Goal: Check status: Check status

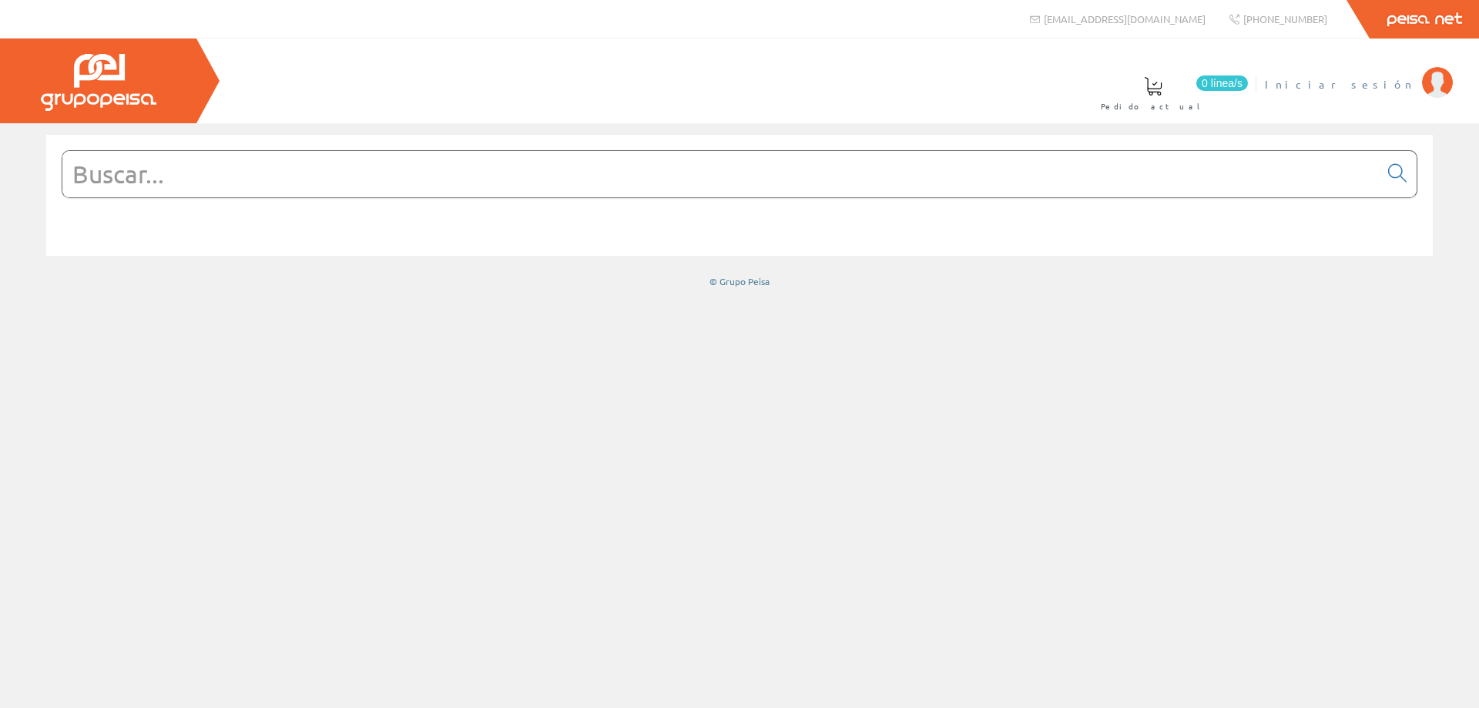
click at [1412, 78] on span "Iniciar sesión" at bounding box center [1339, 83] width 149 height 15
click at [1358, 77] on span "MONT.ELECTRICOS LUNA S.L." at bounding box center [1261, 83] width 306 height 15
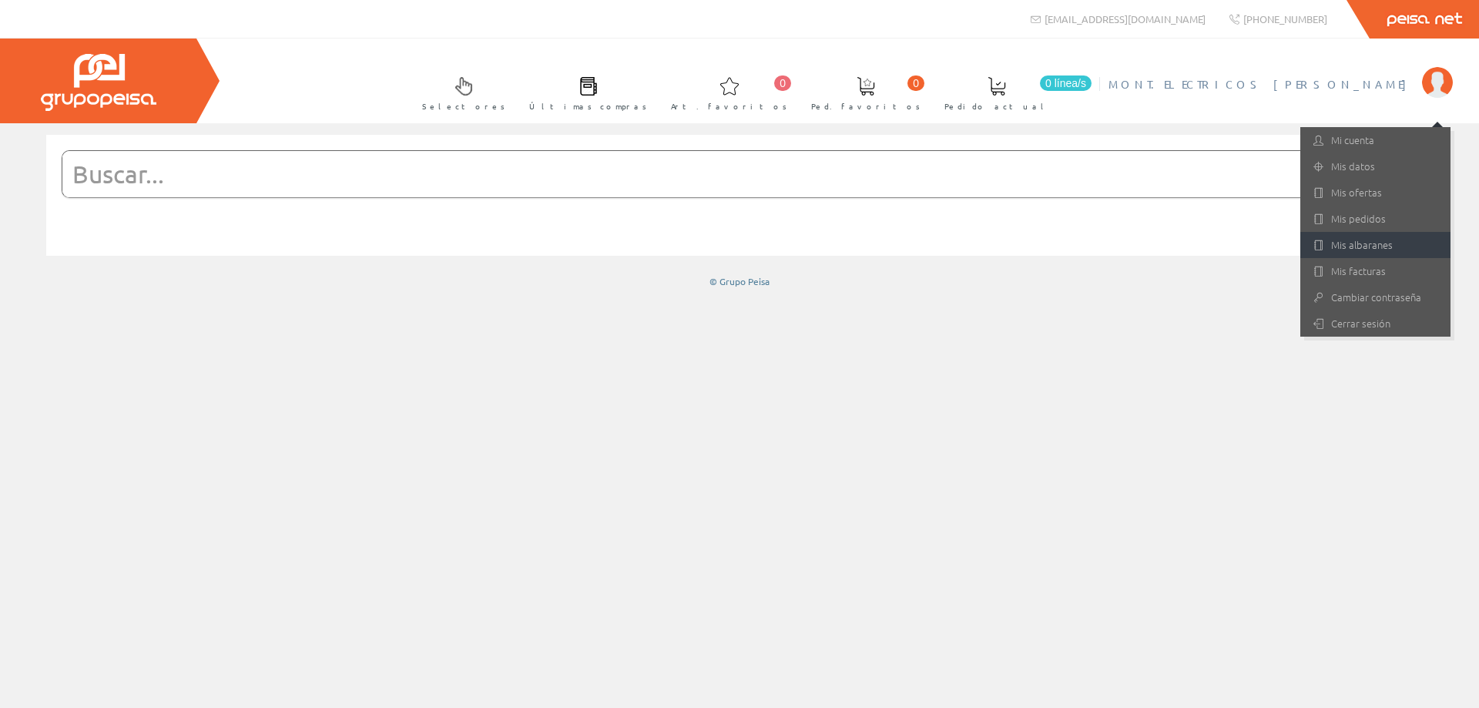
click at [1351, 240] on link "Mis albaranes" at bounding box center [1375, 245] width 150 height 26
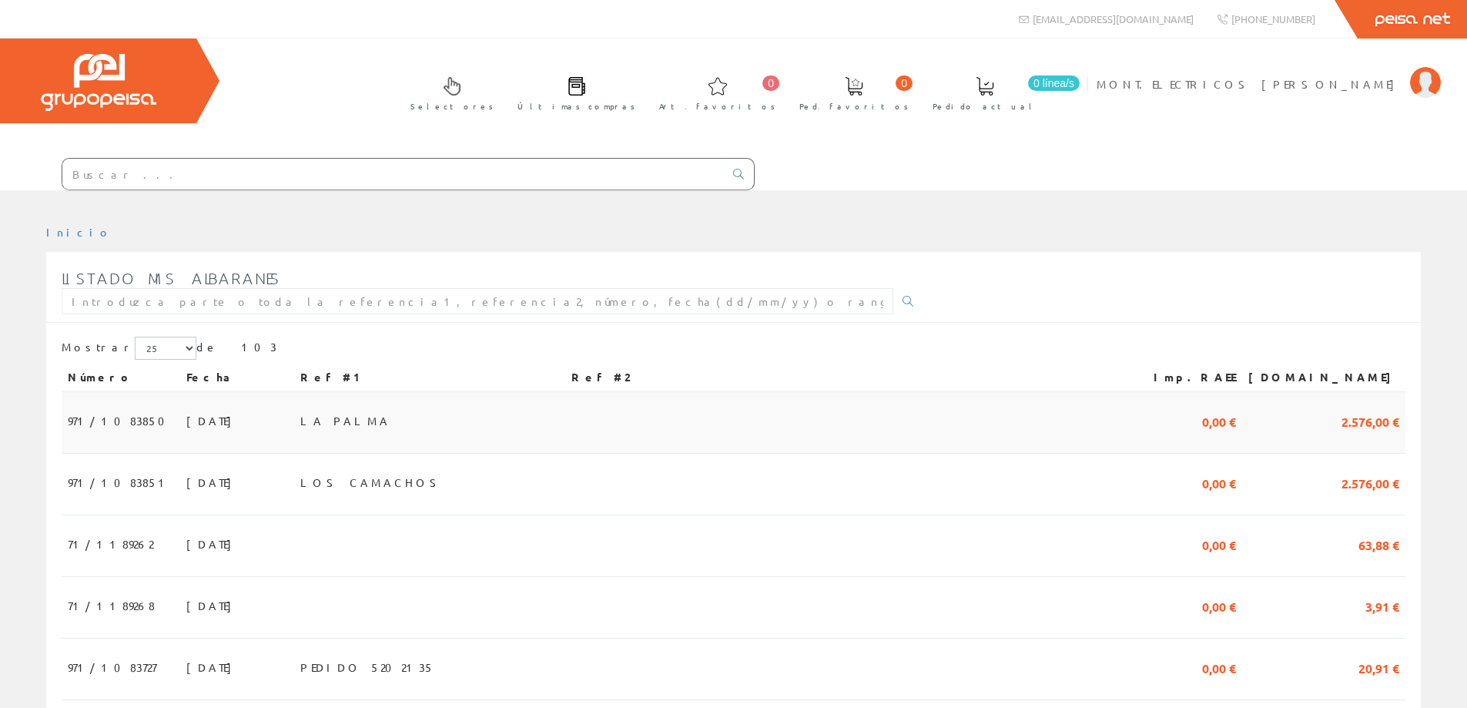
click at [186, 417] on span "[DATE]" at bounding box center [212, 420] width 53 height 26
click at [186, 417] on span "08/10/2025" at bounding box center [212, 420] width 53 height 26
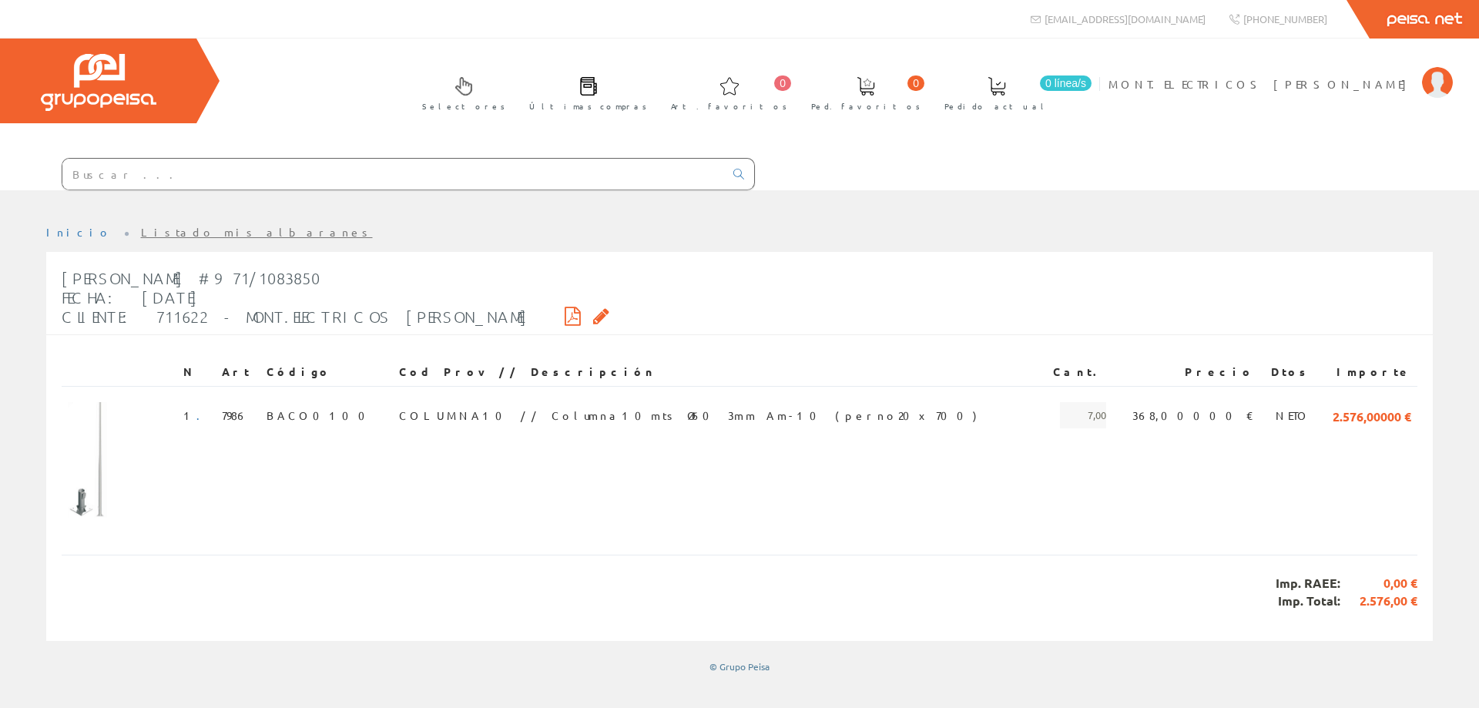
click at [593, 313] on icon at bounding box center [601, 315] width 16 height 11
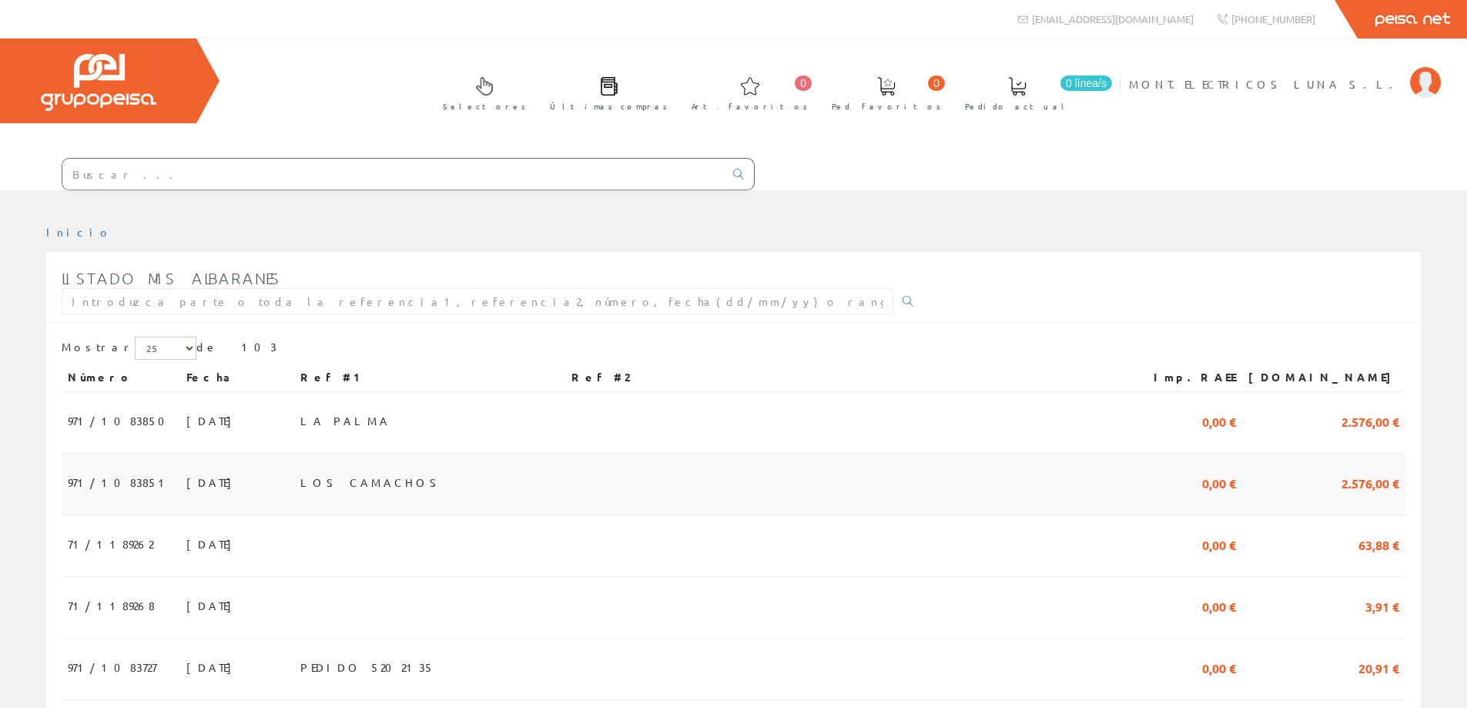
click at [186, 484] on span "08/10/2025" at bounding box center [212, 482] width 53 height 26
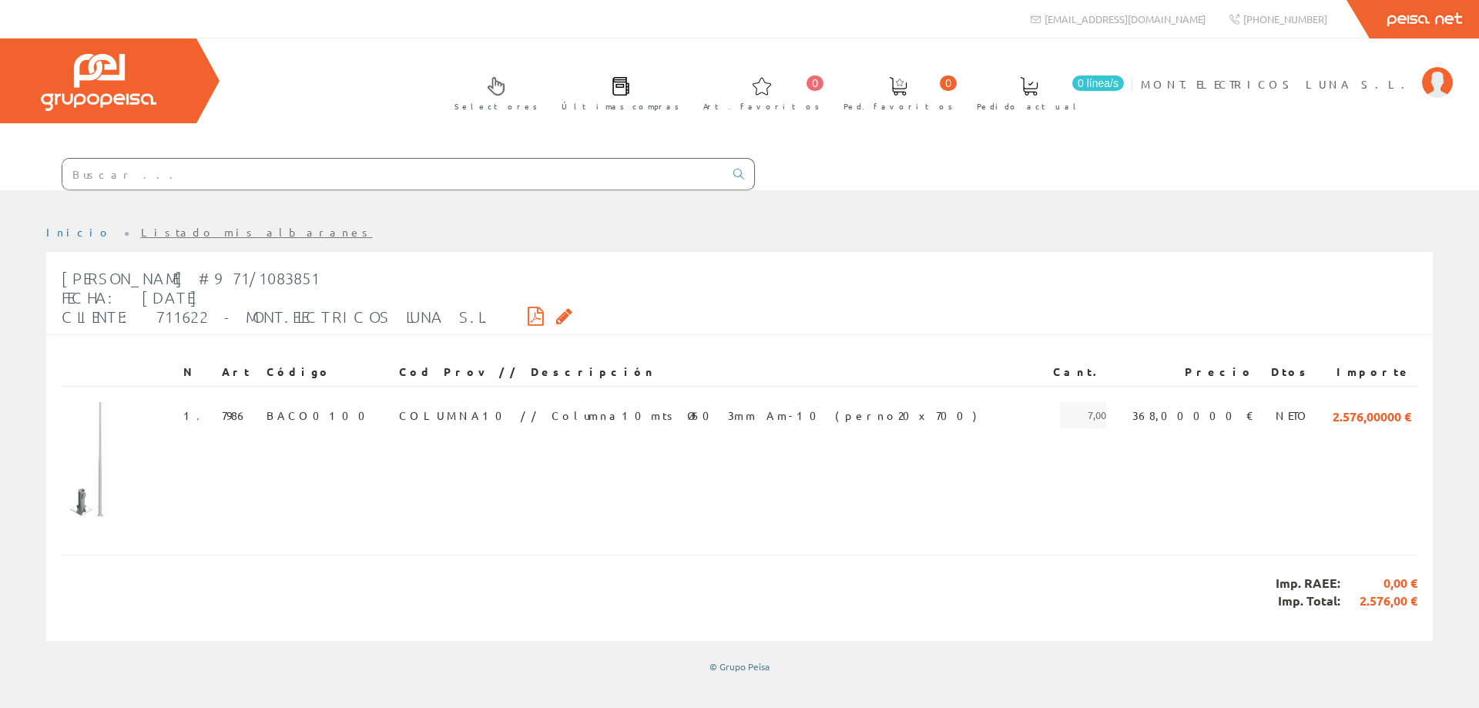
click at [556, 317] on icon at bounding box center [564, 315] width 16 height 11
